Goal: Navigation & Orientation: Find specific page/section

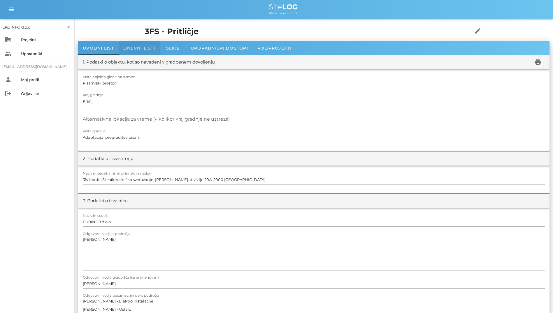
click at [141, 50] on span "Dnevni listi" at bounding box center [139, 47] width 32 height 5
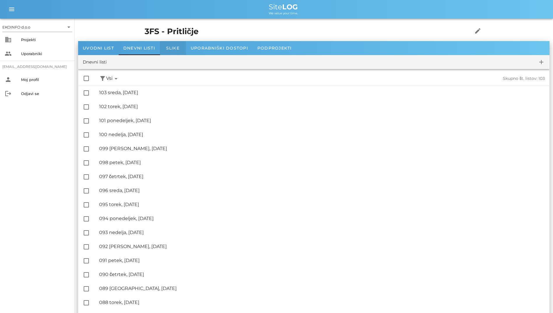
click at [170, 50] on span "Slike" at bounding box center [172, 47] width 13 height 5
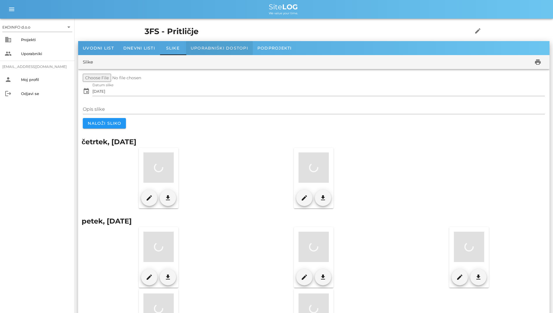
click at [197, 49] on span "Uporabniški dostopi" at bounding box center [219, 47] width 57 height 5
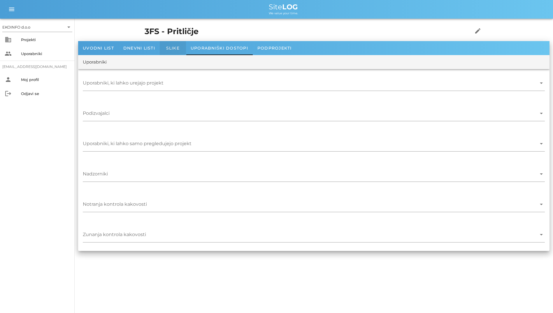
click at [170, 48] on span "Slike" at bounding box center [172, 47] width 13 height 5
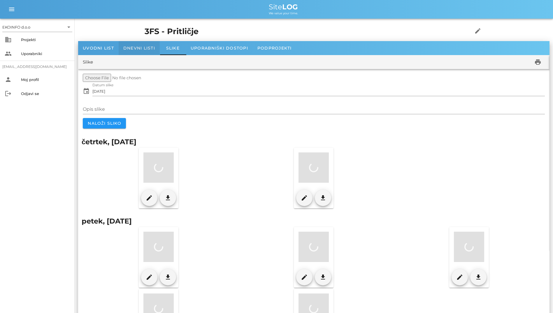
click at [142, 48] on span "Dnevni listi" at bounding box center [139, 47] width 32 height 5
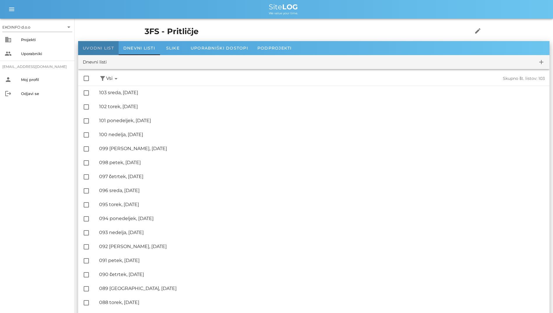
click at [105, 49] on span "Uvodni list" at bounding box center [98, 47] width 31 height 5
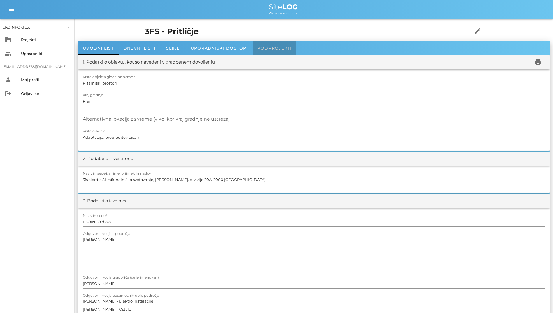
click at [261, 47] on span "Podprojekti" at bounding box center [274, 47] width 34 height 5
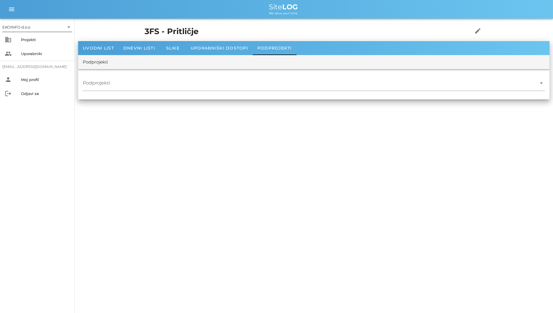
click at [25, 27] on div "EKOINFO d.o.o" at bounding box center [16, 26] width 28 height 5
click at [32, 41] on div "EKOINFO d.o.o" at bounding box center [38, 31] width 70 height 19
click at [33, 33] on div "EKOINFO d.o.o" at bounding box center [38, 32] width 61 height 6
click at [32, 40] on div "Projekti" at bounding box center [45, 39] width 49 height 5
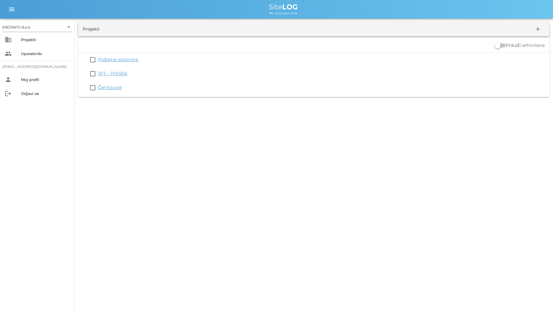
drag, startPoint x: 238, startPoint y: 127, endPoint x: 172, endPoint y: 129, distance: 66.2
click at [172, 129] on div "EKOINFO d.o.o arrow_drop_down business Projekti people Uporabniki [EMAIL_ADDRES…" at bounding box center [276, 156] width 553 height 313
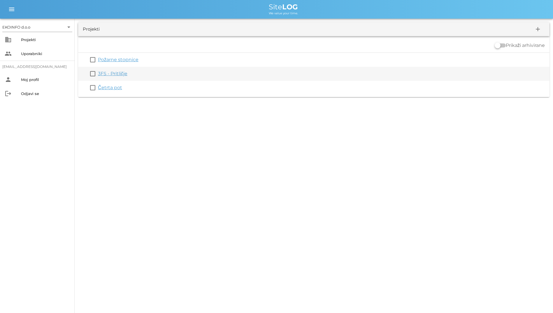
click at [122, 75] on link "3FS - Pritličje" at bounding box center [112, 74] width 29 height 6
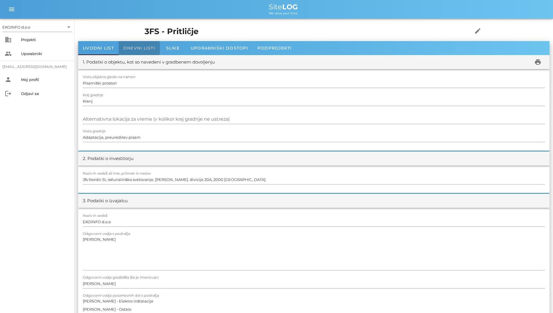
click at [140, 52] on div "Dnevni listi" at bounding box center [139, 48] width 41 height 14
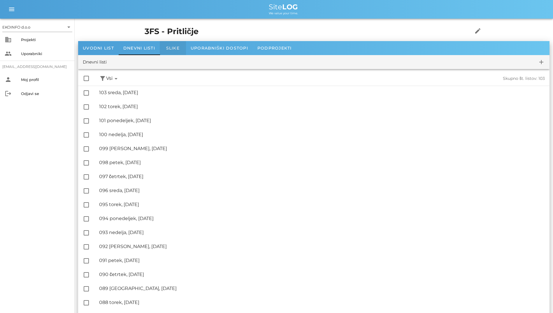
click at [174, 50] on span "Slike" at bounding box center [172, 47] width 13 height 5
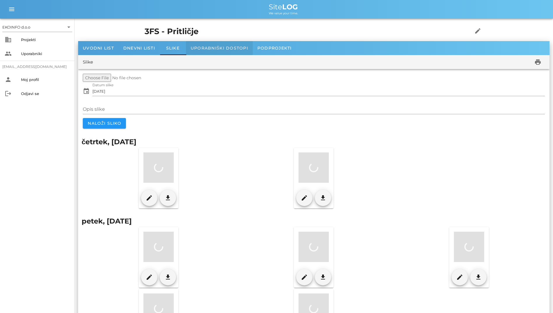
click at [204, 47] on span "Uporabniški dostopi" at bounding box center [219, 47] width 57 height 5
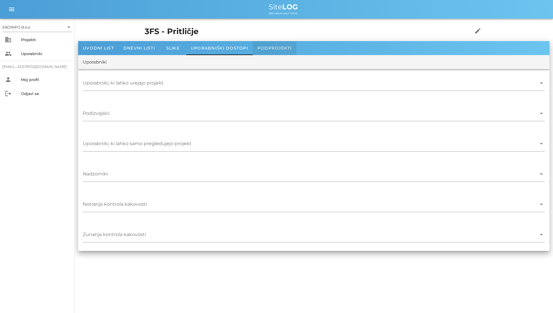
click at [272, 50] on span "Podprojekti" at bounding box center [274, 47] width 34 height 5
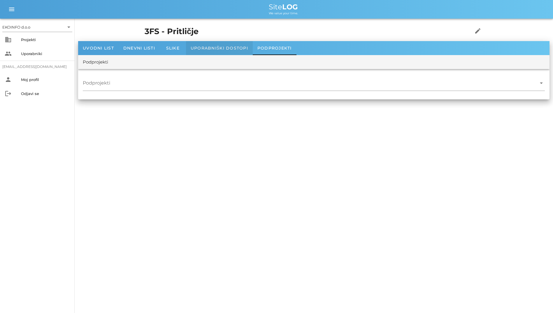
click at [195, 51] on div "Uporabniški dostopi" at bounding box center [219, 48] width 67 height 14
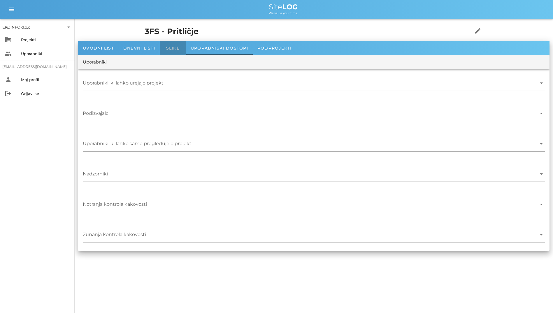
click at [170, 52] on div "Slike" at bounding box center [173, 48] width 26 height 14
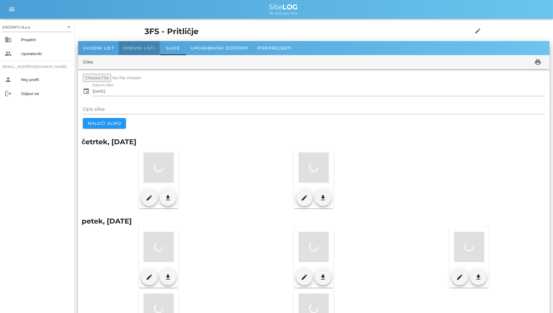
click at [154, 52] on div "Dnevni listi" at bounding box center [139, 48] width 41 height 14
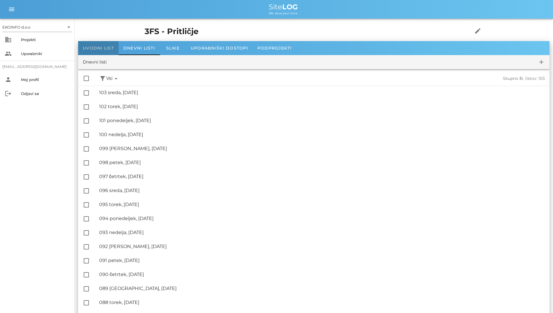
click at [115, 49] on div "Uvodni list" at bounding box center [98, 48] width 40 height 14
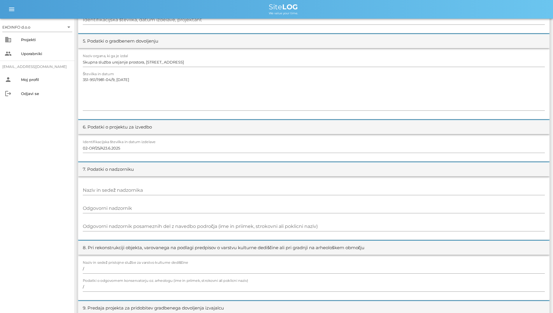
scroll to position [495, 0]
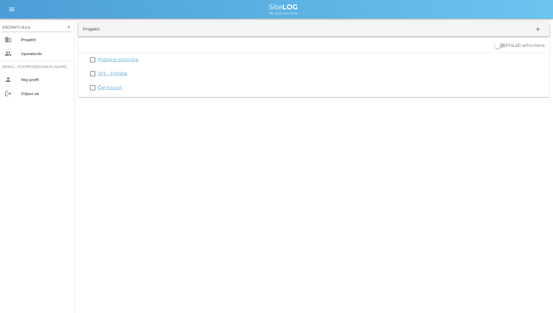
click at [117, 57] on link "Požarne stopnice" at bounding box center [118, 60] width 40 height 6
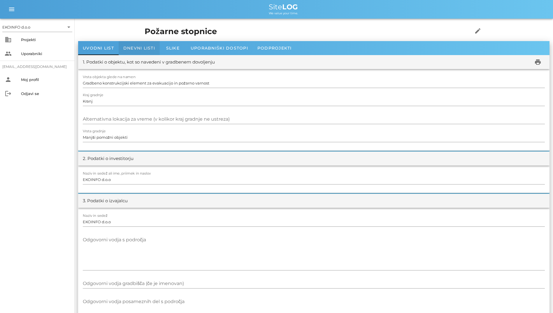
click at [142, 48] on span "Dnevni listi" at bounding box center [139, 47] width 32 height 5
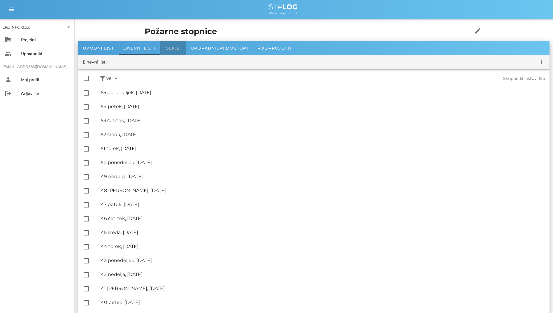
click at [162, 47] on div "Slike" at bounding box center [173, 48] width 26 height 14
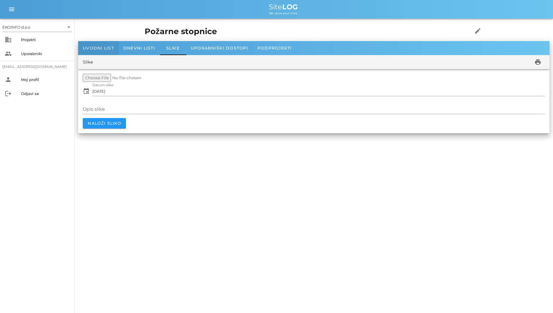
click at [109, 47] on span "Uvodni list" at bounding box center [98, 47] width 31 height 5
